Goal: Find specific page/section: Find specific page/section

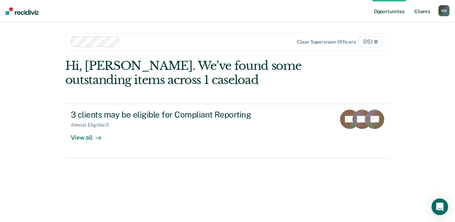
click at [422, 11] on link "Client s" at bounding box center [422, 11] width 19 height 22
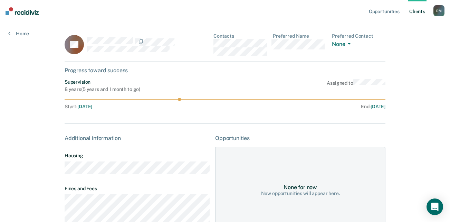
click at [418, 9] on link "Client s" at bounding box center [417, 11] width 19 height 22
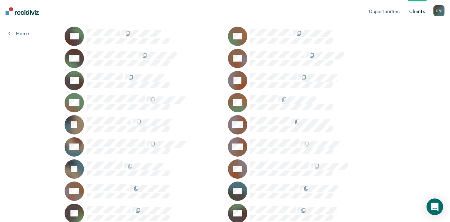
scroll to position [83, 0]
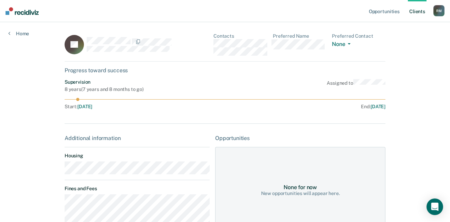
click at [414, 8] on link "Client s" at bounding box center [417, 11] width 19 height 22
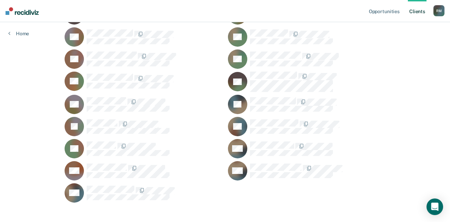
scroll to position [502, 0]
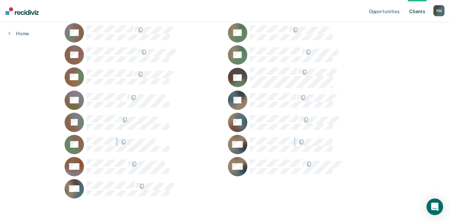
drag, startPoint x: 430, startPoint y: 149, endPoint x: 372, endPoint y: 124, distance: 63.1
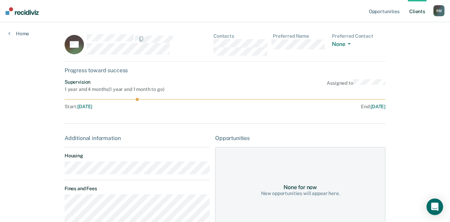
click at [413, 8] on link "Client s" at bounding box center [417, 11] width 19 height 22
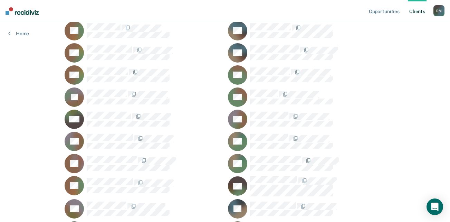
scroll to position [396, 0]
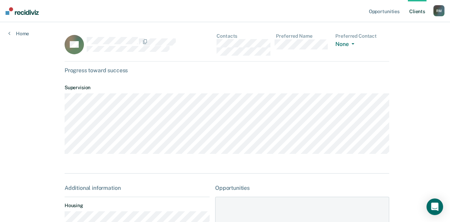
click at [390, 183] on main "AS Contacts Preferred Name Preferred Contact None Call Text Email None Progress…" at bounding box center [224, 185] width 337 height 327
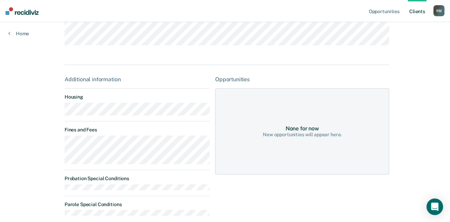
scroll to position [115, 0]
